Goal: Find specific page/section: Find specific page/section

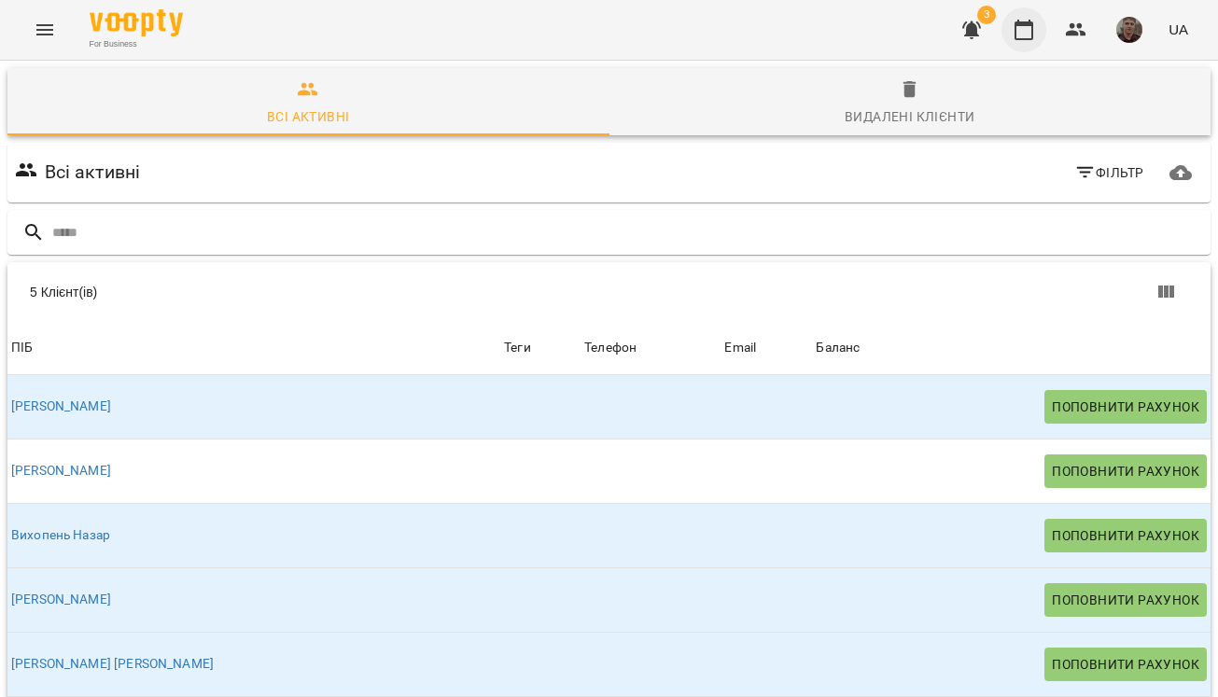
click at [1024, 39] on icon "button" at bounding box center [1024, 30] width 19 height 21
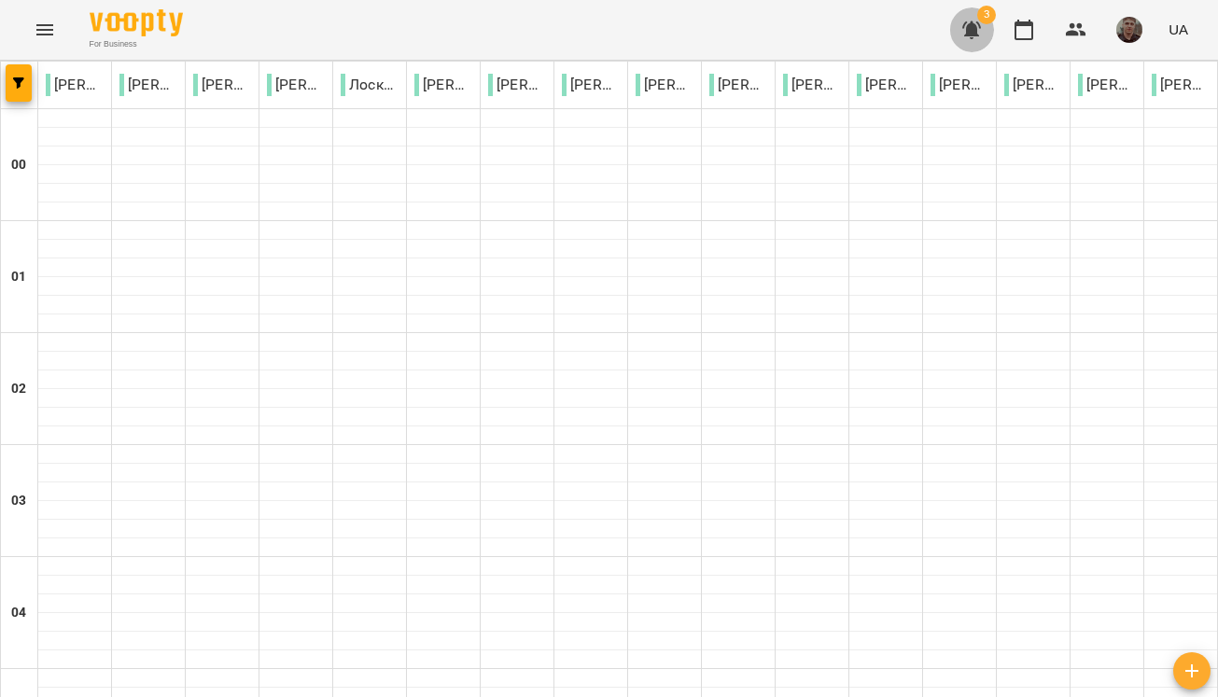
click at [981, 32] on icon "button" at bounding box center [972, 30] width 22 height 22
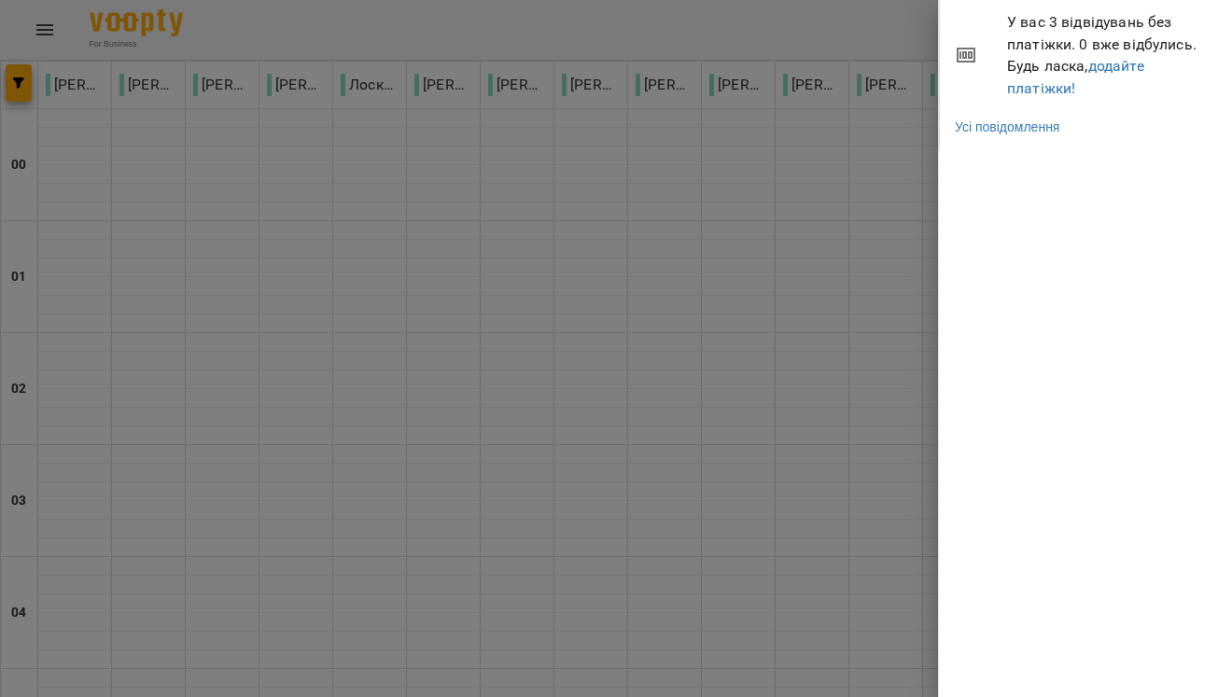
click at [813, 29] on div at bounding box center [609, 348] width 1218 height 697
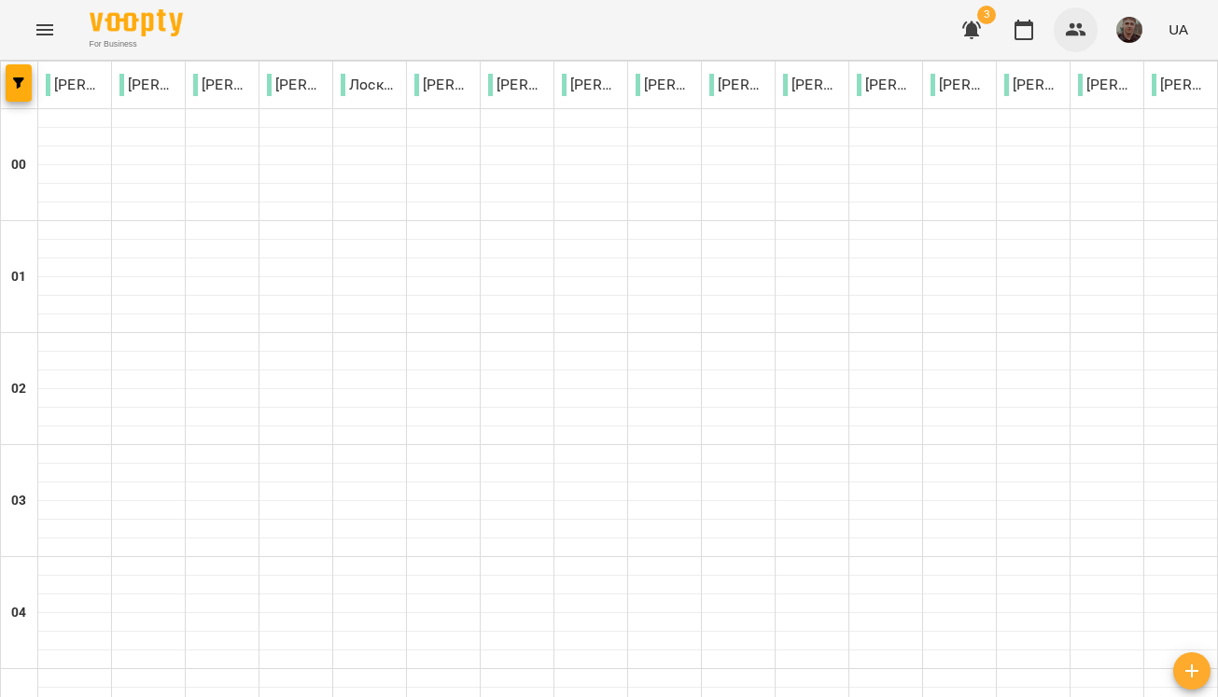
click at [1057, 30] on button "button" at bounding box center [1076, 29] width 45 height 45
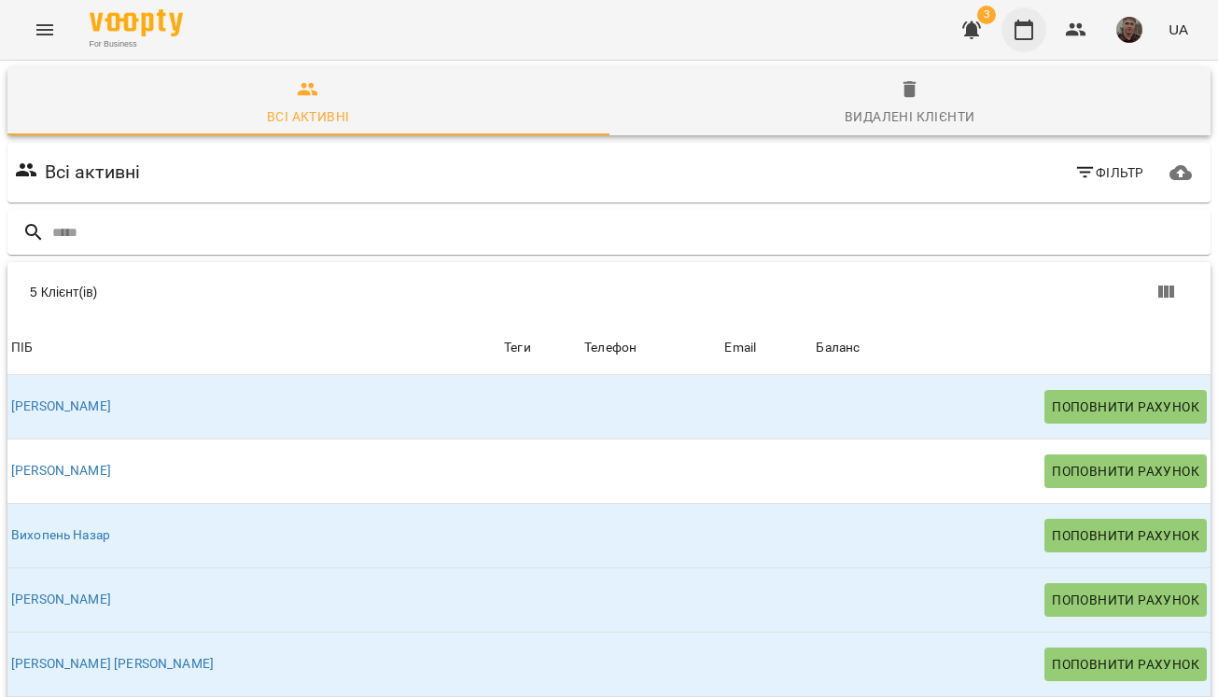
click at [1020, 27] on icon "button" at bounding box center [1024, 30] width 22 height 22
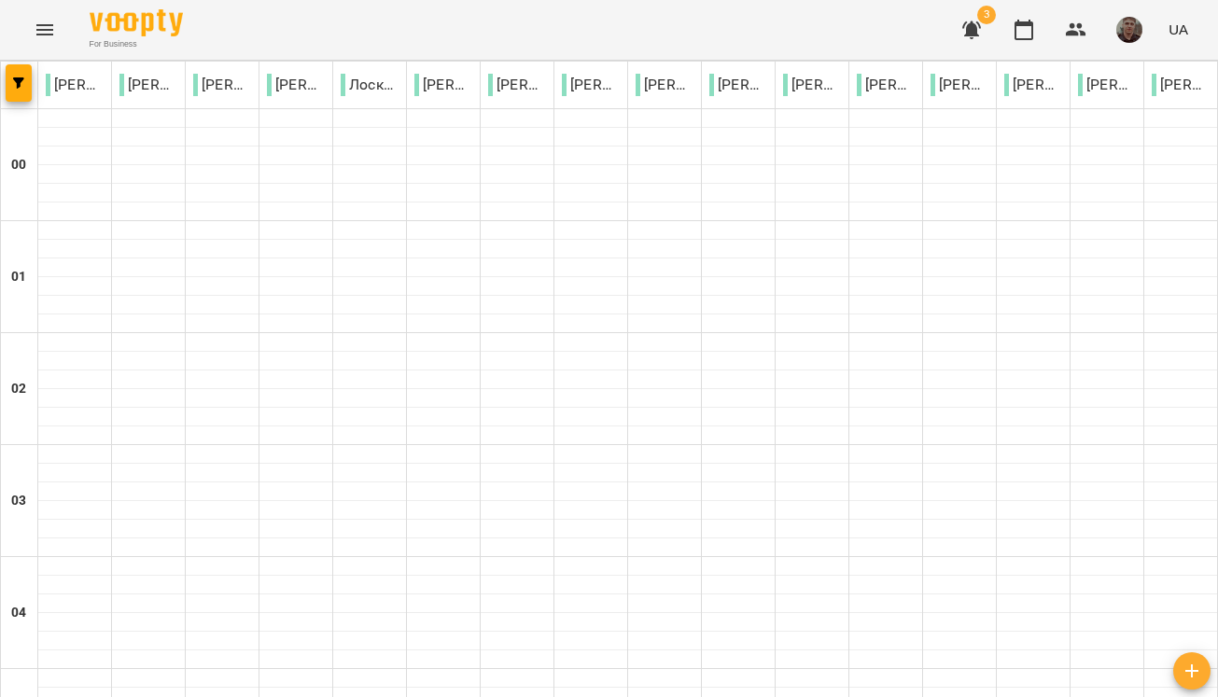
click at [1136, 29] on img "button" at bounding box center [1130, 30] width 26 height 26
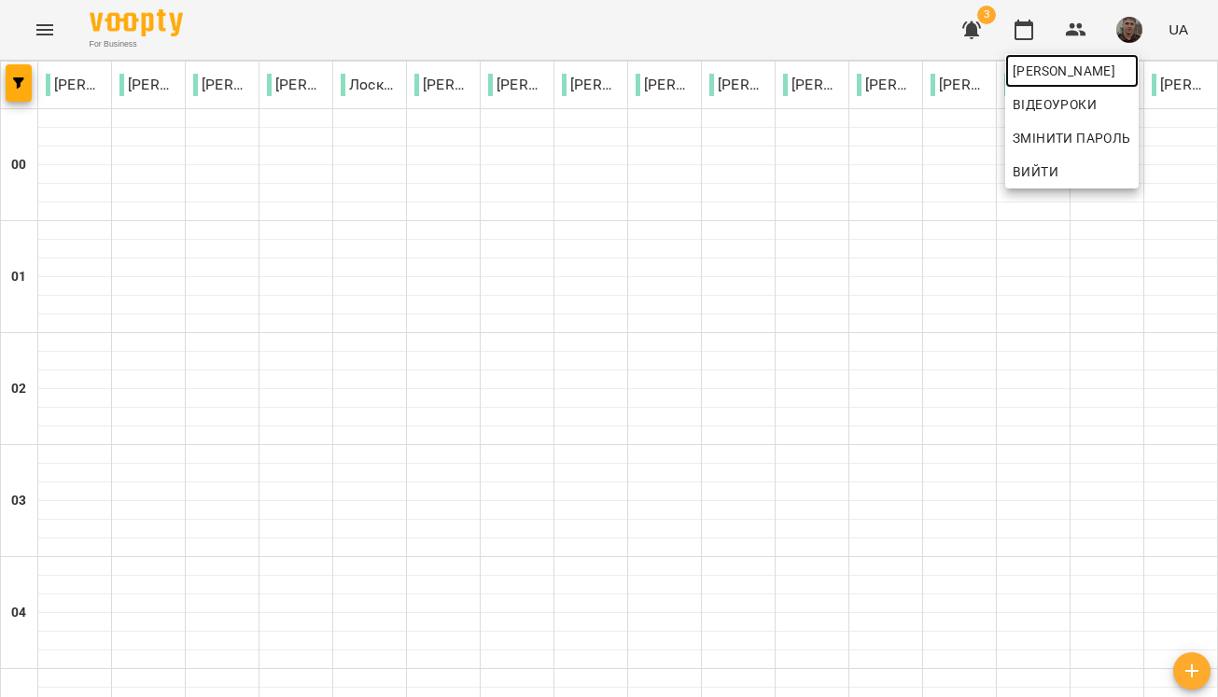
click at [1108, 73] on span "[PERSON_NAME]" at bounding box center [1072, 71] width 119 height 22
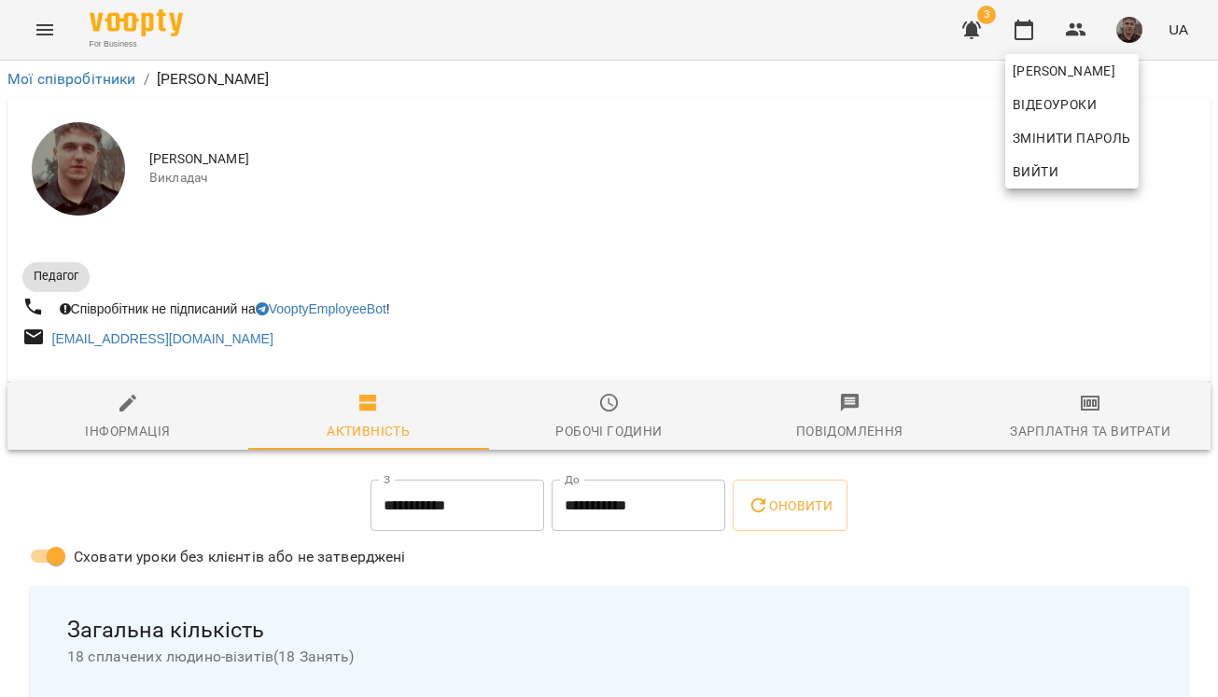
click at [583, 425] on div at bounding box center [609, 348] width 1218 height 697
click at [610, 421] on span "Робочі години" at bounding box center [609, 417] width 218 height 50
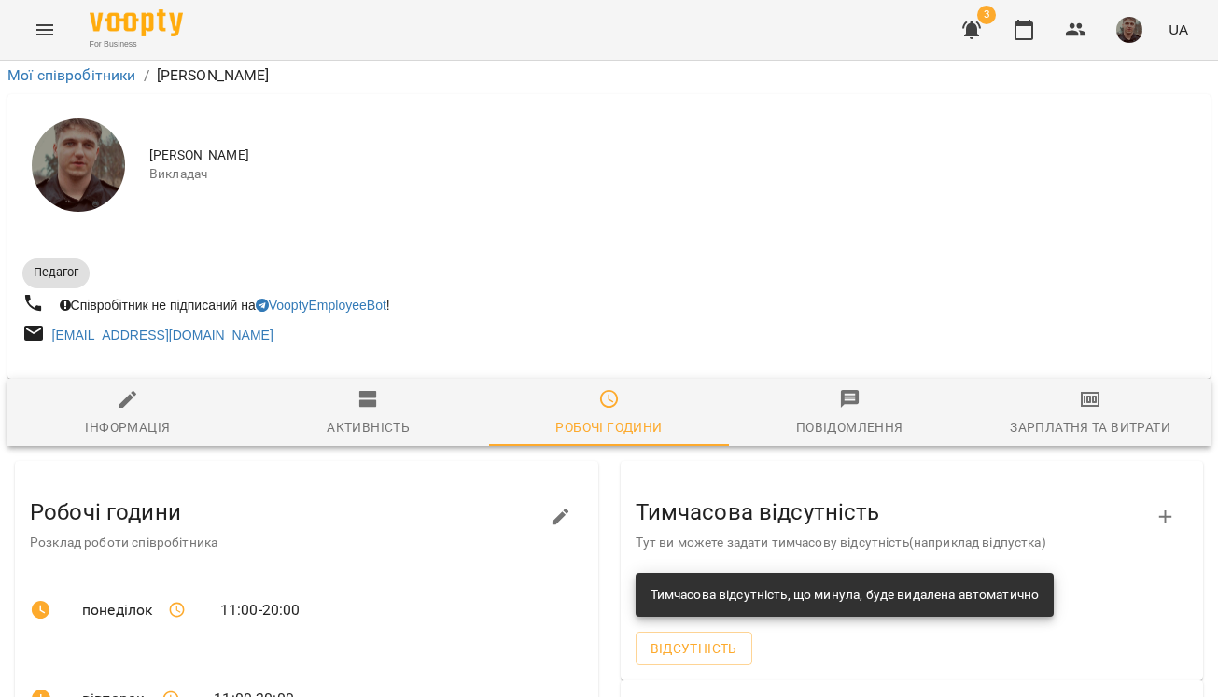
scroll to position [526, 0]
drag, startPoint x: 203, startPoint y: 530, endPoint x: 349, endPoint y: 537, distance: 146.7
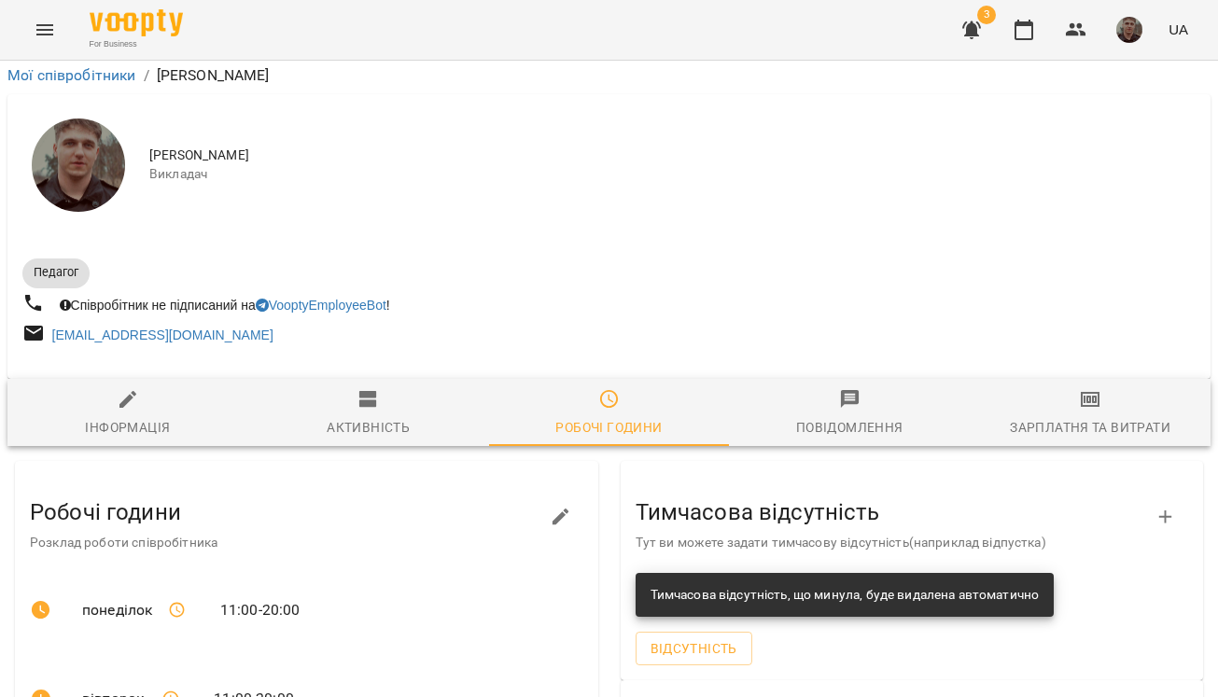
scroll to position [0, 0]
